Goal: Transaction & Acquisition: Download file/media

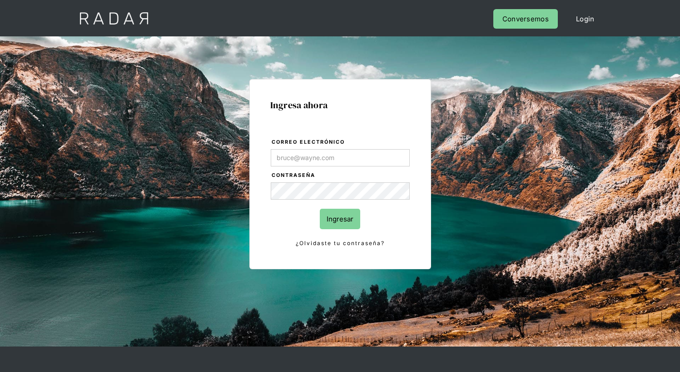
type input "[EMAIL_ADDRESS][PERSON_NAME][DOMAIN_NAME]"
click at [340, 219] on input "Ingresar" at bounding box center [340, 219] width 40 height 20
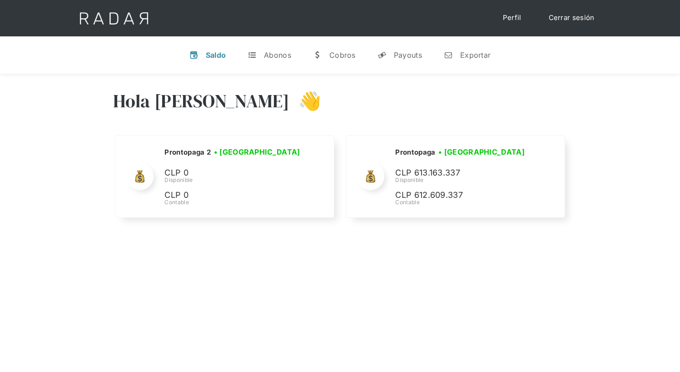
click at [376, 308] on div "Hola Juan Francisco 👋 Cargando tus cuentas... Nombre de la empresa • Conectada …" at bounding box center [340, 260] width 680 height 372
click at [467, 55] on div "Exportar" at bounding box center [475, 54] width 30 height 9
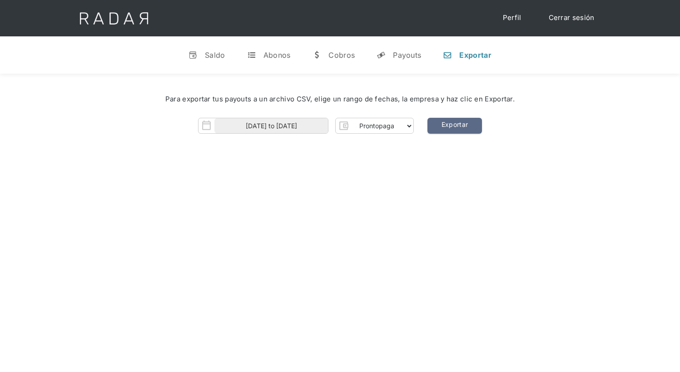
click at [400, 207] on div "Hola Juan Francisco 👋 Cargando tus cuentas... Nombre de la empresa • Conectada …" at bounding box center [340, 260] width 680 height 372
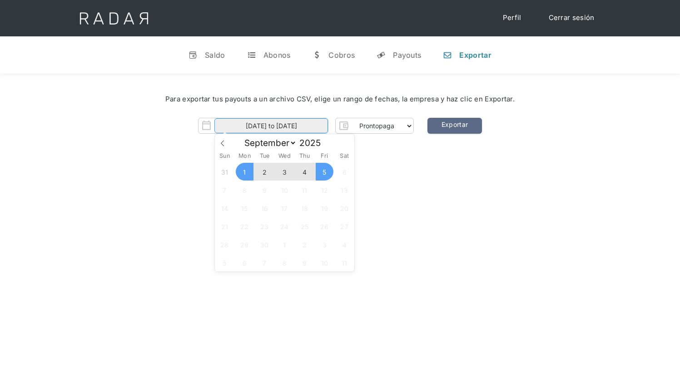
click at [271, 126] on input "01-09-2025 to 05-09-2025" at bounding box center [271, 125] width 114 height 15
click at [304, 172] on span "4" at bounding box center [305, 172] width 18 height 18
type input "04-09-2025"
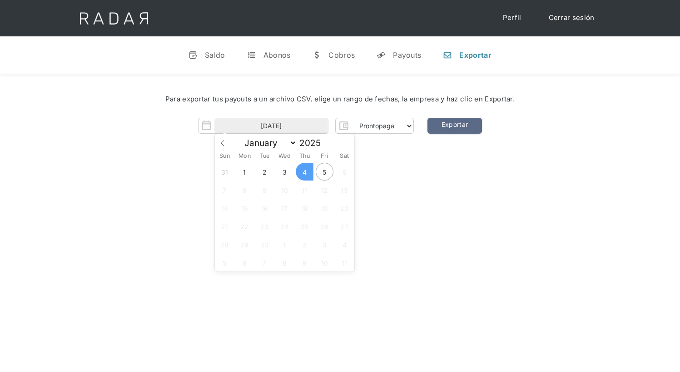
click at [304, 172] on span "4" at bounding box center [305, 172] width 18 height 18
click at [454, 126] on link "Exportar" at bounding box center [455, 126] width 55 height 16
